Goal: Check status: Check status

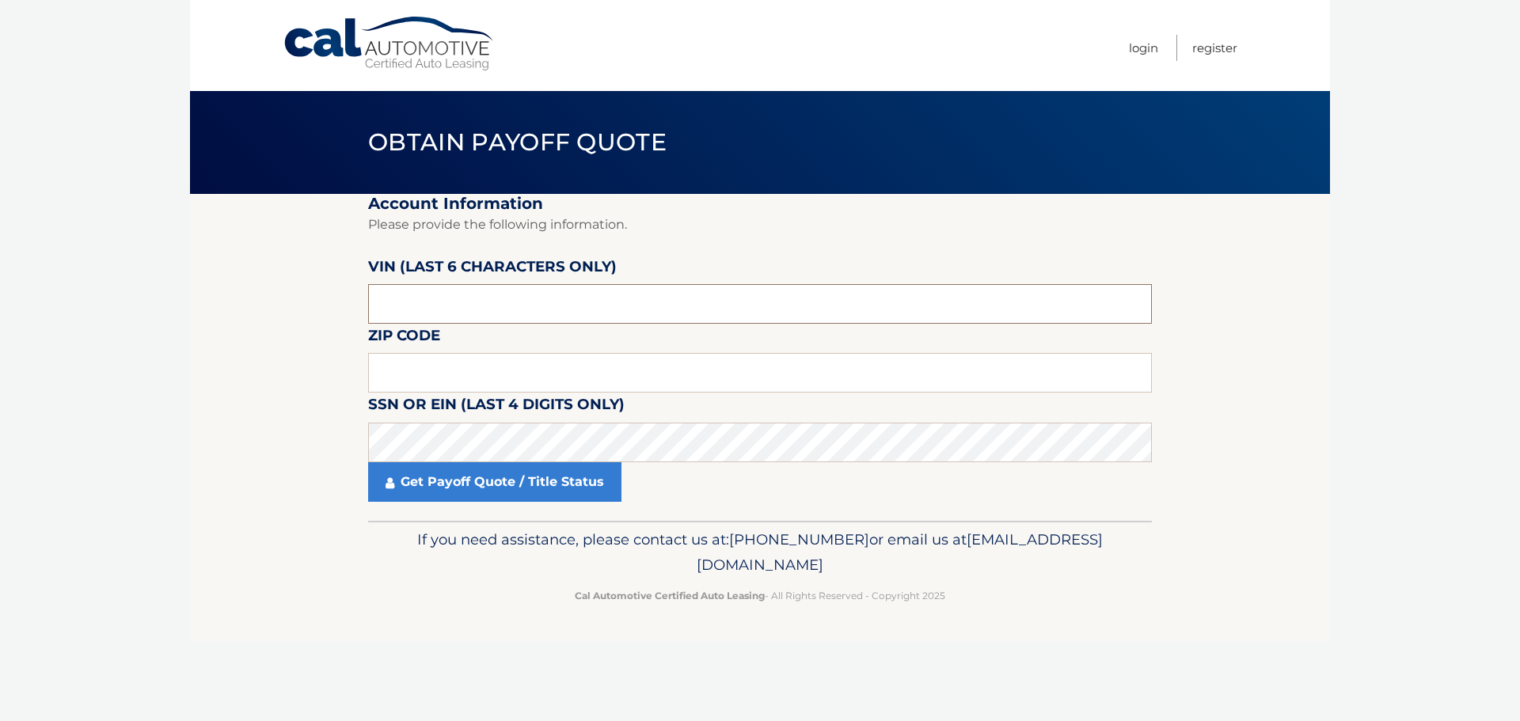
click at [486, 313] on input "text" at bounding box center [760, 304] width 784 height 40
drag, startPoint x: 482, startPoint y: 308, endPoint x: 343, endPoint y: 294, distance: 140.0
click at [343, 294] on section "Account Information Please provide the following information. [PERSON_NAME] (la…" at bounding box center [760, 357] width 1140 height 327
type input "464287"
type input "33321"
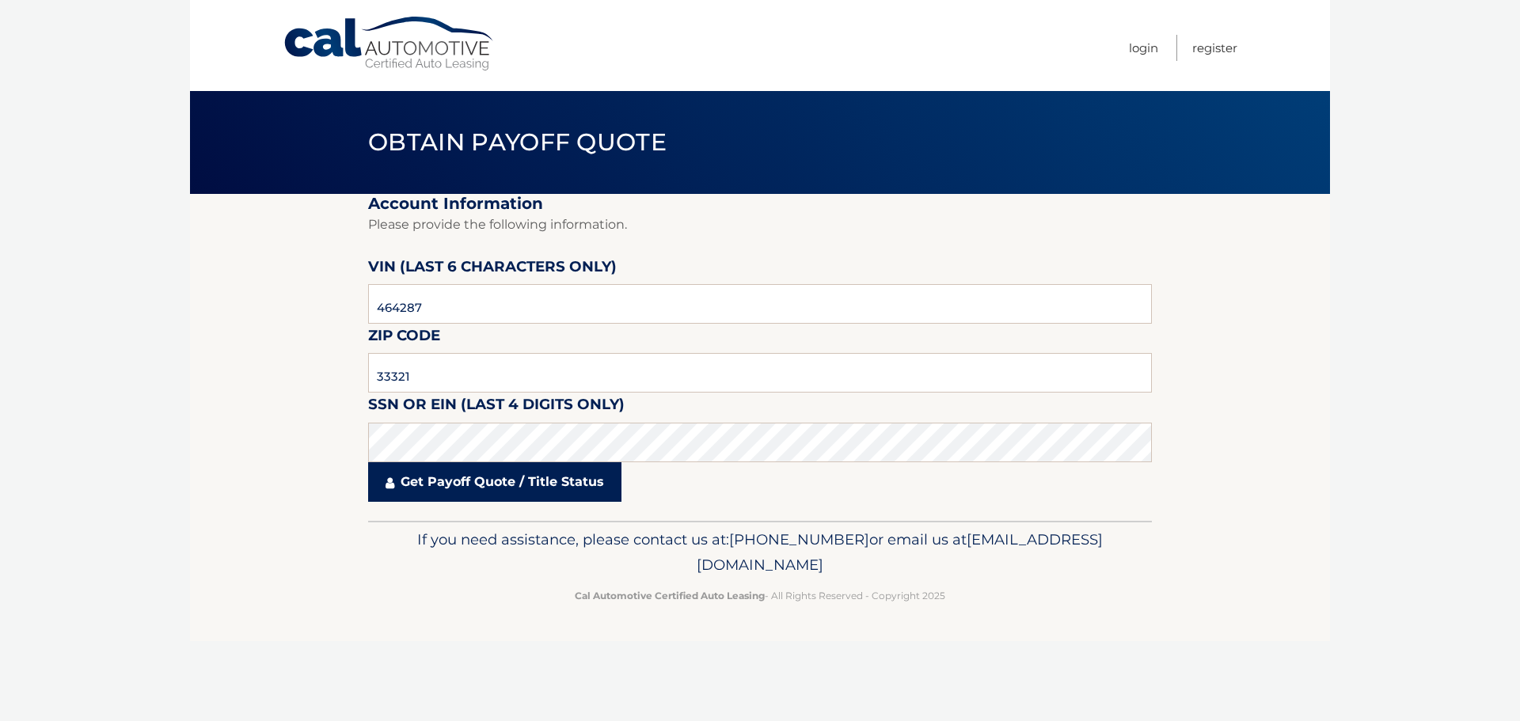
click at [491, 492] on link "Get Payoff Quote / Title Status" at bounding box center [494, 482] width 253 height 40
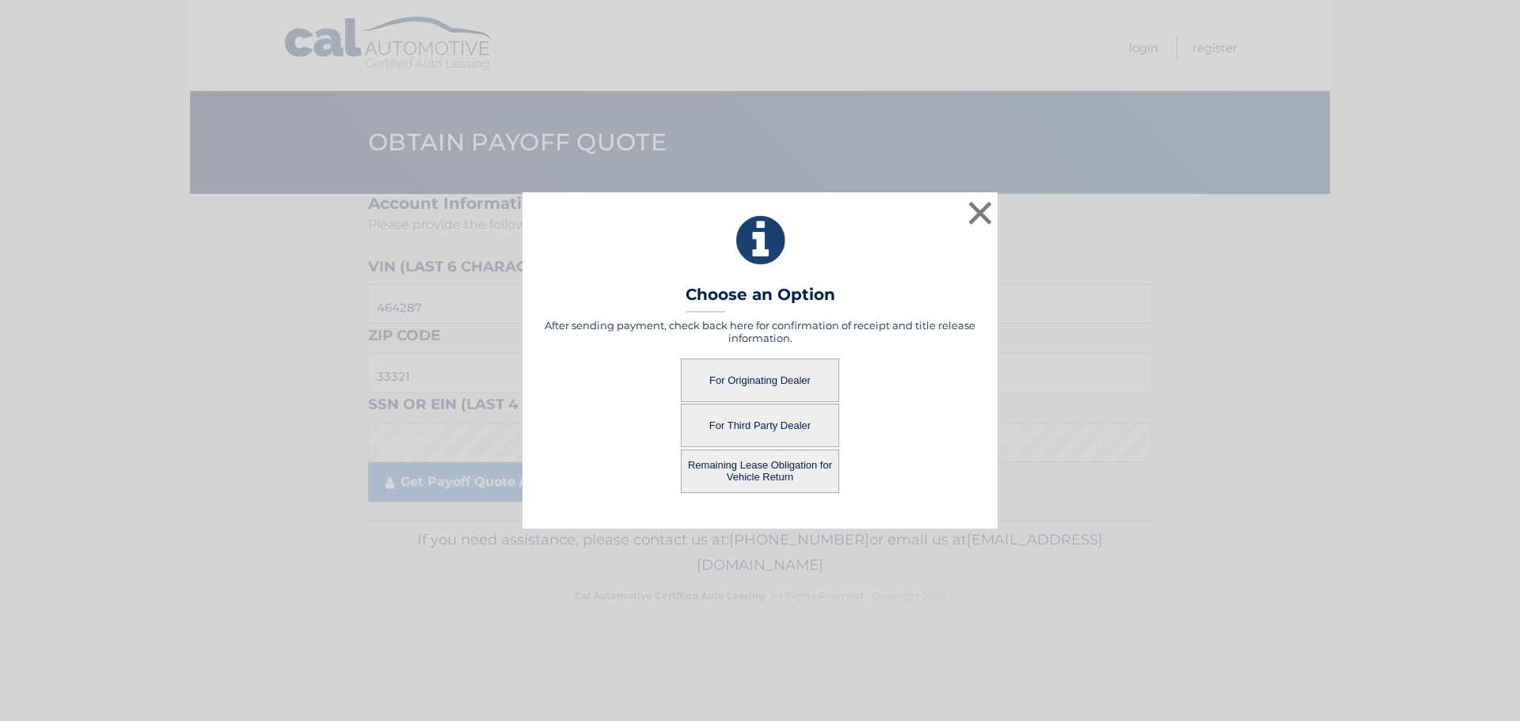
click at [776, 383] on button "For Originating Dealer" at bounding box center [760, 381] width 158 height 44
click at [739, 387] on button "For Originating Dealer" at bounding box center [760, 381] width 158 height 44
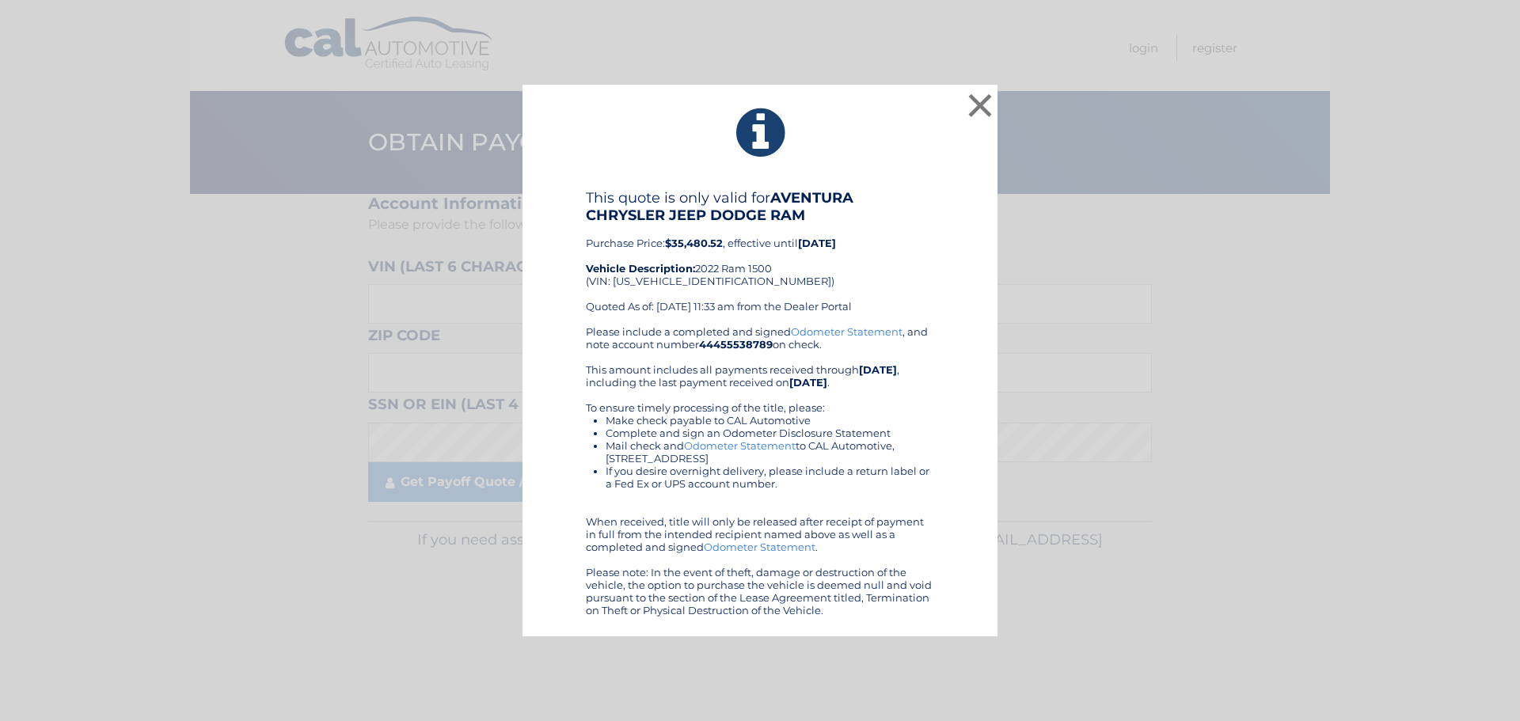
click at [1123, 109] on div "× This quote is only valid for AVENTURA CHRYSLER JEEP DODGE RAM Purchase Price:…" at bounding box center [759, 361] width 1507 height 553
